Goal: Transaction & Acquisition: Register for event/course

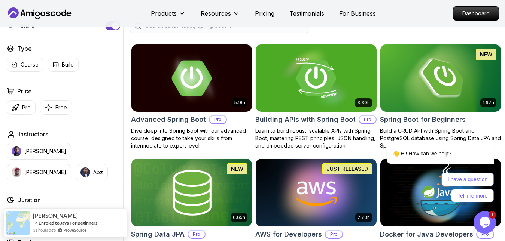
scroll to position [190, 0]
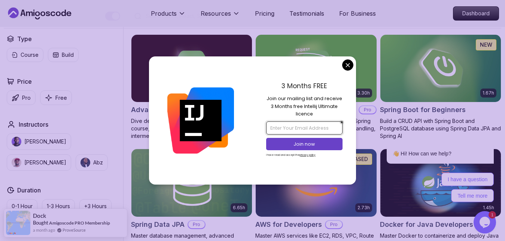
click at [287, 126] on input "email" at bounding box center [304, 128] width 76 height 13
type input "[EMAIL_ADDRESS][DOMAIN_NAME]"
click at [300, 146] on p "Join now" at bounding box center [304, 144] width 62 height 7
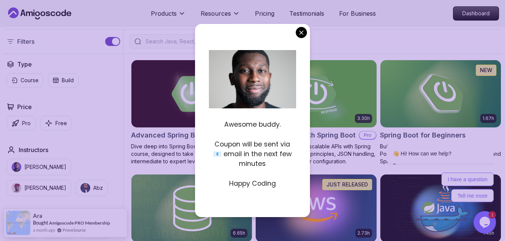
scroll to position [162, 0]
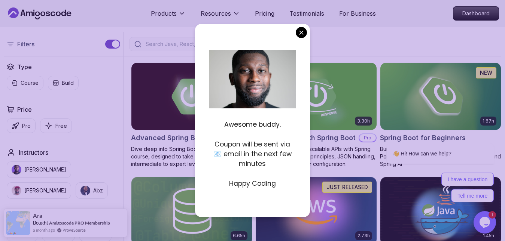
click at [255, 185] on p "Happy Coding" at bounding box center [252, 184] width 87 height 10
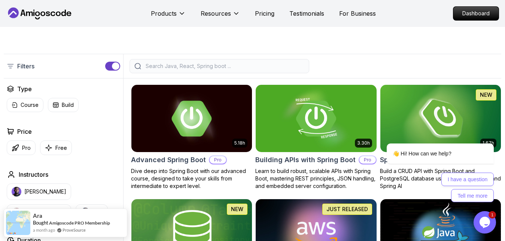
scroll to position [140, 0]
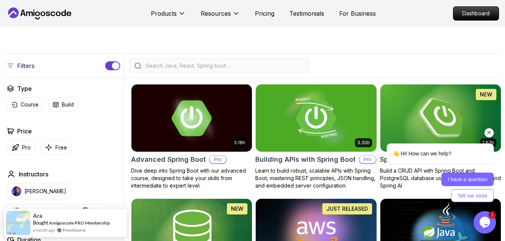
click at [449, 175] on button "I have a question" at bounding box center [467, 179] width 53 height 13
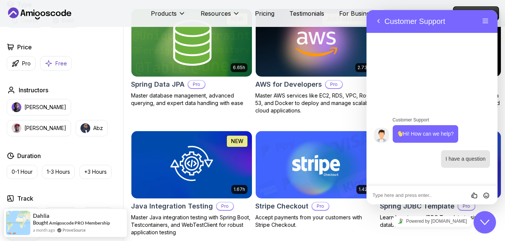
scroll to position [331, 0]
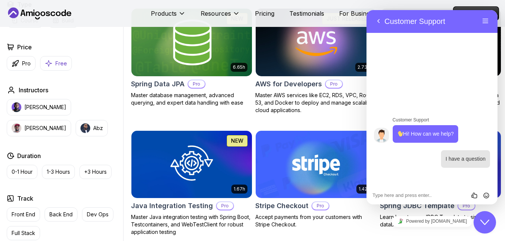
click at [58, 64] on p "Free" at bounding box center [61, 63] width 12 height 7
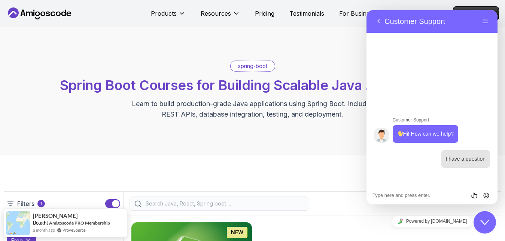
scroll to position [175, 0]
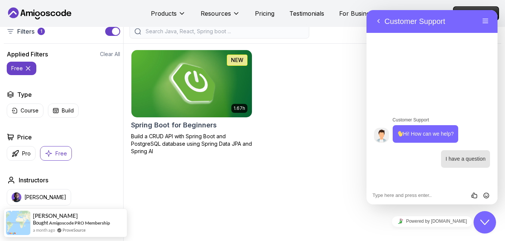
click at [195, 68] on img at bounding box center [191, 83] width 126 height 71
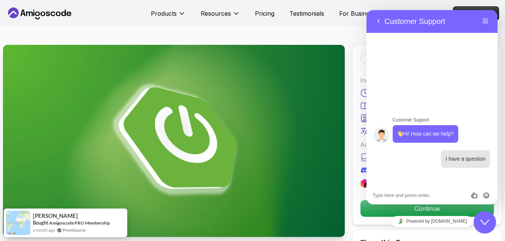
click at [484, 18] on button "Menu" at bounding box center [485, 21] width 12 height 11
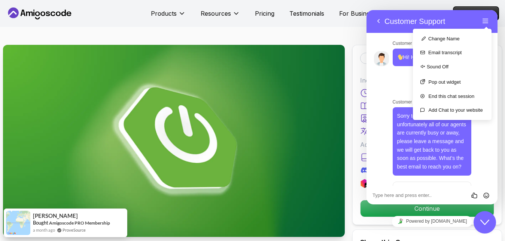
drag, startPoint x: 319, startPoint y: 42, endPoint x: 223, endPoint y: 174, distance: 163.6
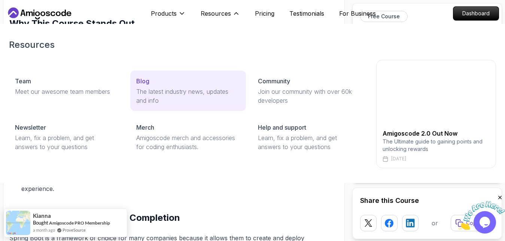
scroll to position [332, 0]
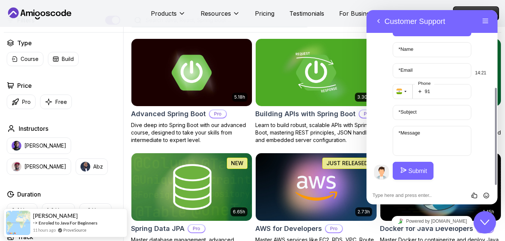
scroll to position [186, 0]
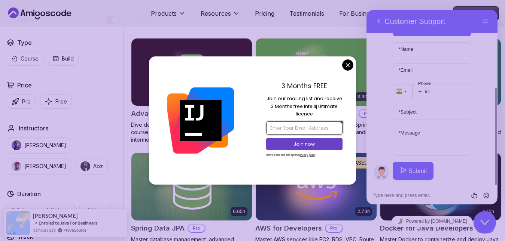
click at [310, 130] on input "email" at bounding box center [304, 128] width 76 height 13
click at [285, 129] on input "email" at bounding box center [304, 128] width 76 height 13
click at [314, 129] on input "[EMAIL_ADDRESS][DOMAIN_NAME]" at bounding box center [304, 128] width 76 height 13
type input "dharanirbvn@gmail.com"
click at [315, 138] on button "Join now" at bounding box center [304, 144] width 76 height 12
